Goal: Task Accomplishment & Management: Use online tool/utility

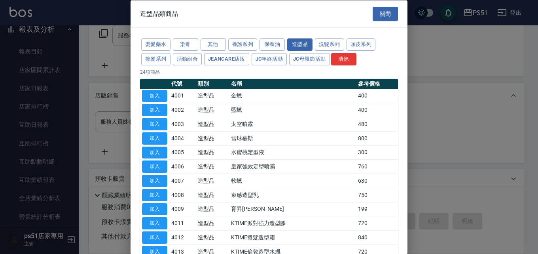
drag, startPoint x: 387, startPoint y: 13, endPoint x: 346, endPoint y: 42, distance: 50.4
click at [387, 13] on button "關閉" at bounding box center [385, 13] width 25 height 15
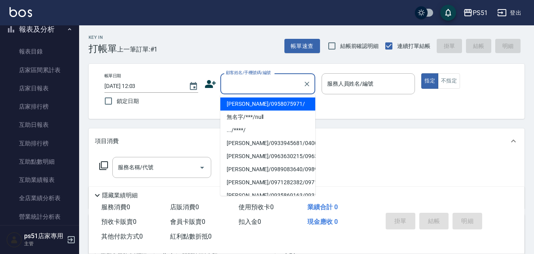
click at [259, 79] on div "顧客姓名/手機號碼/編號 顧客姓名/手機號碼/編號" at bounding box center [267, 83] width 95 height 21
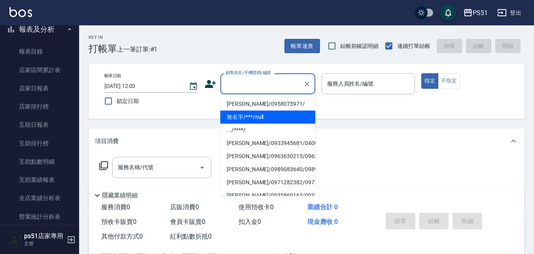
click at [256, 114] on li "無名字/***/null" at bounding box center [267, 116] width 95 height 13
type input "無名字/***/null"
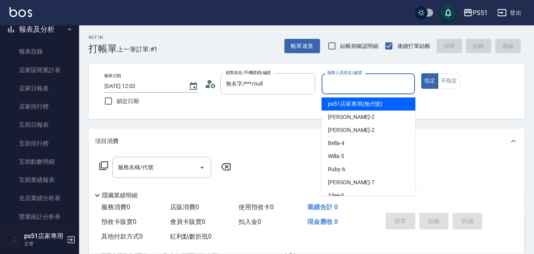
click at [354, 84] on input "服務人員姓名/編號" at bounding box center [368, 84] width 87 height 14
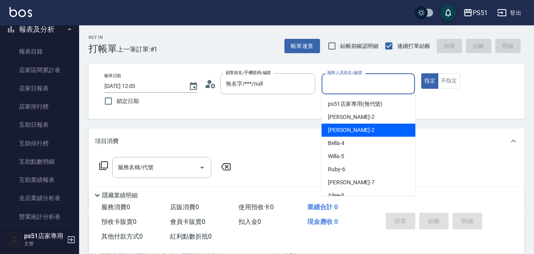
click at [349, 128] on div "[PERSON_NAME] -2" at bounding box center [369, 129] width 94 height 13
type input "[PERSON_NAME]-2"
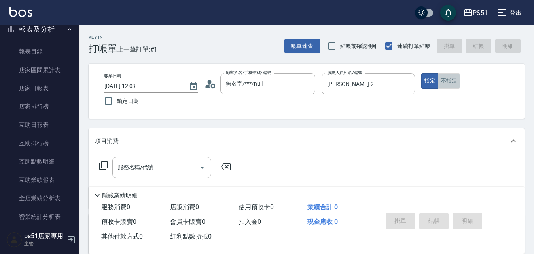
click at [450, 79] on button "不指定" at bounding box center [449, 80] width 22 height 15
click at [162, 167] on input "服務名稱/代號" at bounding box center [156, 167] width 80 height 14
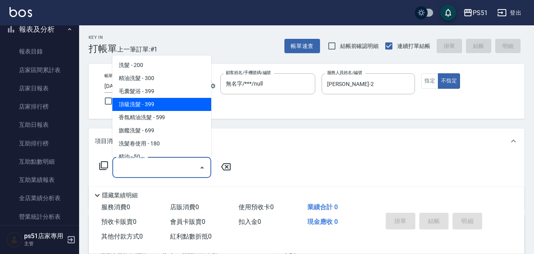
click at [180, 99] on span "頂級洗髮 - 399" at bounding box center [161, 104] width 99 height 13
type input "頂級洗髮(104)"
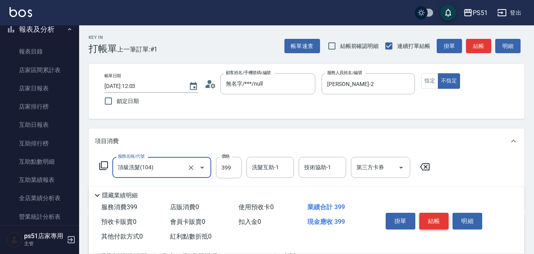
click at [428, 216] on button "結帳" at bounding box center [434, 220] width 30 height 17
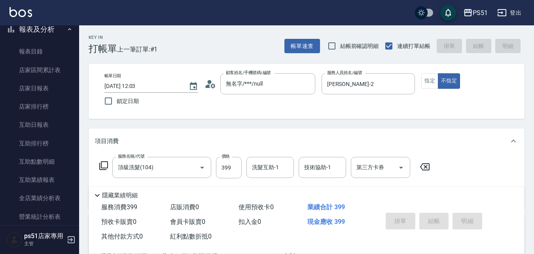
type input "[DATE] 14:14"
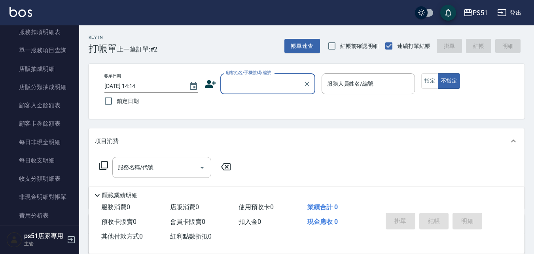
scroll to position [479, 0]
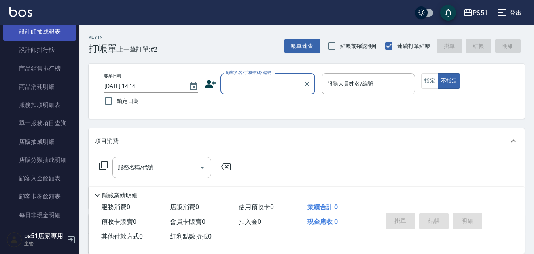
click at [57, 33] on link "設計師抽成報表" at bounding box center [39, 32] width 73 height 18
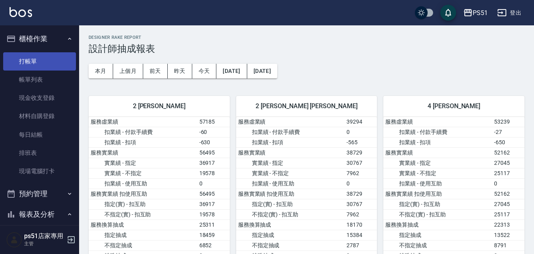
drag, startPoint x: 28, startPoint y: 70, endPoint x: 29, endPoint y: 66, distance: 4.0
click at [29, 69] on ul "打帳單 帳單列表 現金收支登錄 材料自購登錄 每日結帳 排班表 現場電腦打卡" at bounding box center [39, 116] width 73 height 135
click at [31, 61] on link "打帳單" at bounding box center [39, 61] width 73 height 18
